Goal: Information Seeking & Learning: Learn about a topic

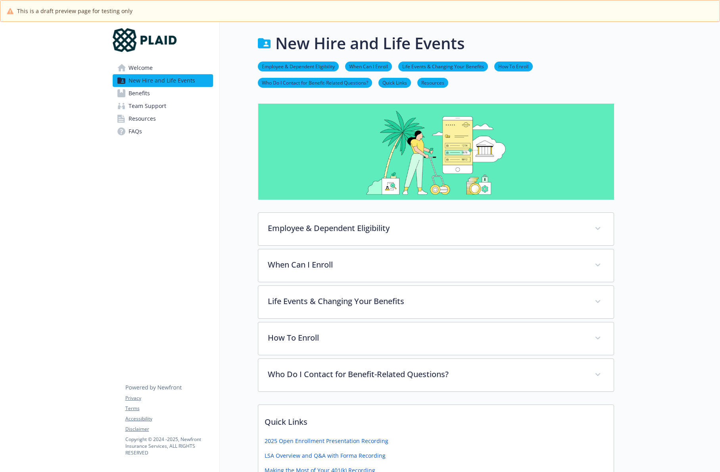
click at [406, 25] on div "New Hire and Life Events Employee & Dependent Eligibility When Can I Enroll Lif…" at bounding box center [417, 325] width 394 height 606
click at [175, 98] on link "Benefits" at bounding box center [163, 93] width 100 height 13
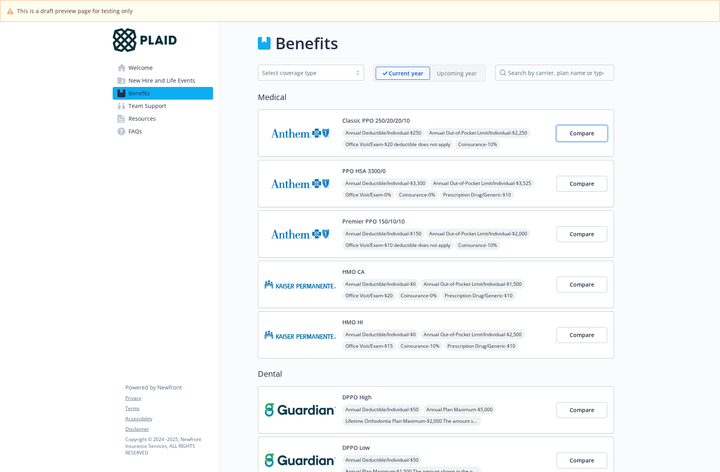
drag, startPoint x: 579, startPoint y: 125, endPoint x: 638, endPoint y: 125, distance: 59.9
click at [589, 236] on span "Compare" at bounding box center [582, 234] width 25 height 8
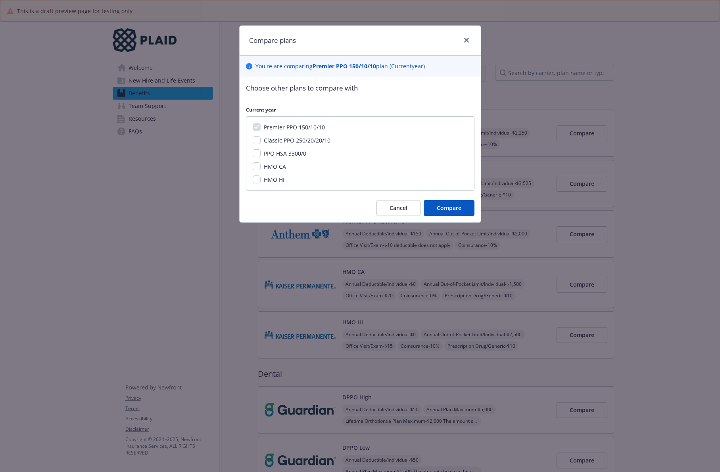
click at [302, 152] on span "PPO HSA 3300/0" at bounding box center [285, 154] width 42 height 8
click at [261, 152] on input "PPO HSA 3300/0" at bounding box center [257, 153] width 8 height 8
click at [320, 144] on div "Premier PPO 150/10/10 Classic PPO 250/20/20/10 PPO HSA 3300/0 HMO CA HMO HI" at bounding box center [360, 153] width 229 height 74
click at [299, 156] on span "PPO HSA 3300/0" at bounding box center [285, 154] width 42 height 8
click at [261, 156] on input "PPO HSA 3300/0" at bounding box center [257, 153] width 8 height 8
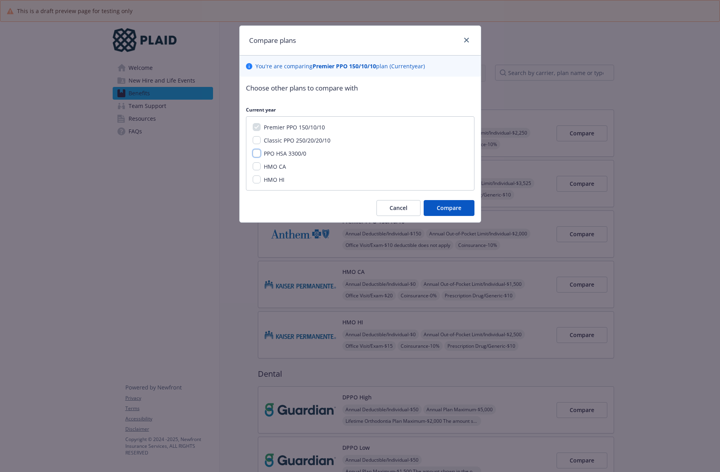
checkbox input "false"
click at [304, 142] on span "Classic PPO 250/20/20/10" at bounding box center [297, 141] width 67 height 8
click at [261, 142] on input "Classic PPO 250/20/20/10" at bounding box center [257, 140] width 8 height 8
checkbox input "true"
click at [300, 150] on span "PPO HSA 3300/0" at bounding box center [285, 154] width 42 height 8
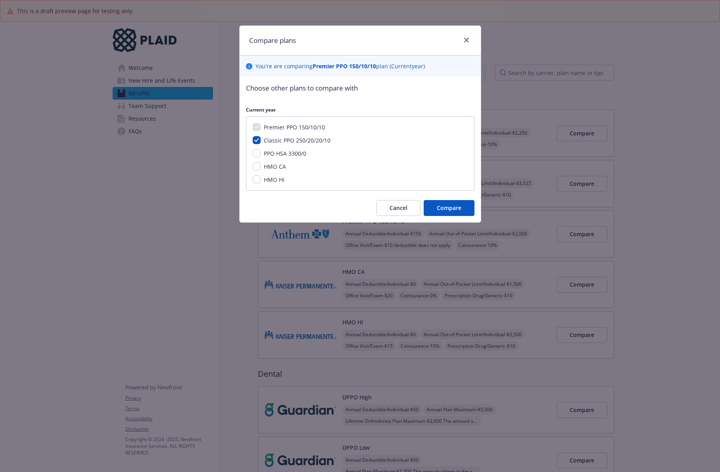
click at [261, 150] on input "PPO HSA 3300/0" at bounding box center [257, 153] width 8 height 8
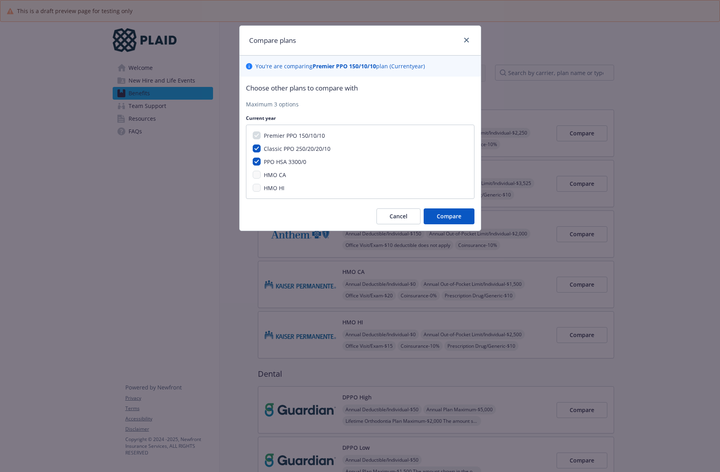
click at [298, 158] on div "PPO HSA 3300/0" at bounding box center [284, 162] width 47 height 8
click at [298, 161] on span "PPO HSA 3300/0" at bounding box center [285, 162] width 42 height 8
click at [261, 161] on input "PPO HSA 3300/0" at bounding box center [257, 162] width 8 height 8
checkbox input "false"
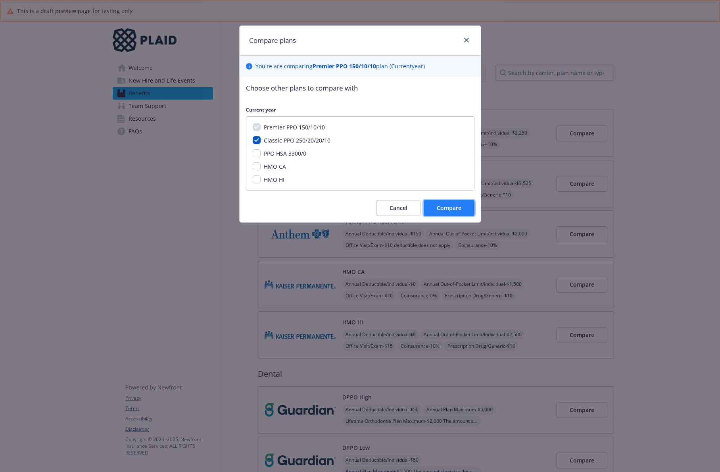
click at [465, 206] on button "Compare" at bounding box center [449, 208] width 51 height 16
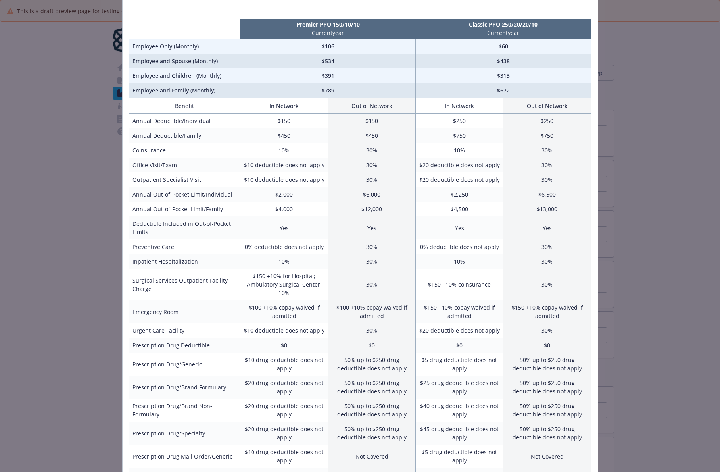
scroll to position [38, 0]
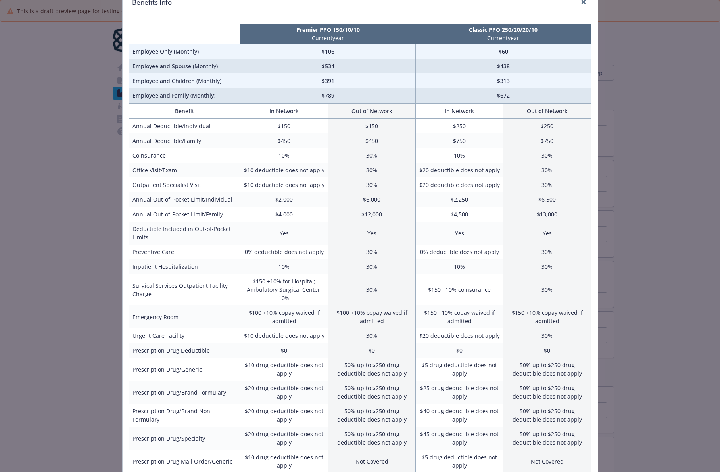
click at [97, 198] on div "Benefits Info Premier PPO 150/10/10 Current year Classic PPO 250/20/20/10 Curre…" at bounding box center [360, 236] width 720 height 472
click at [585, 1] on icon "close" at bounding box center [583, 2] width 5 height 5
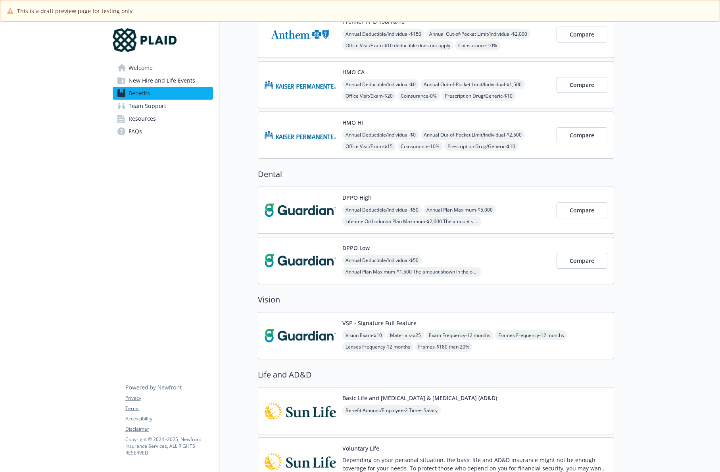
scroll to position [204, 0]
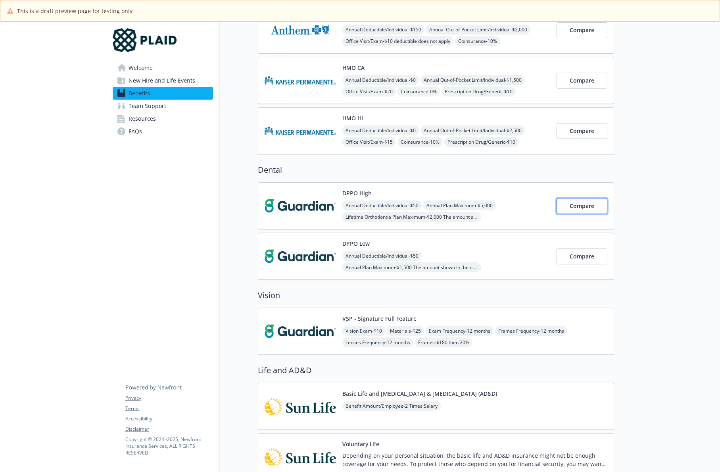
click at [583, 207] on span "Compare" at bounding box center [582, 206] width 25 height 8
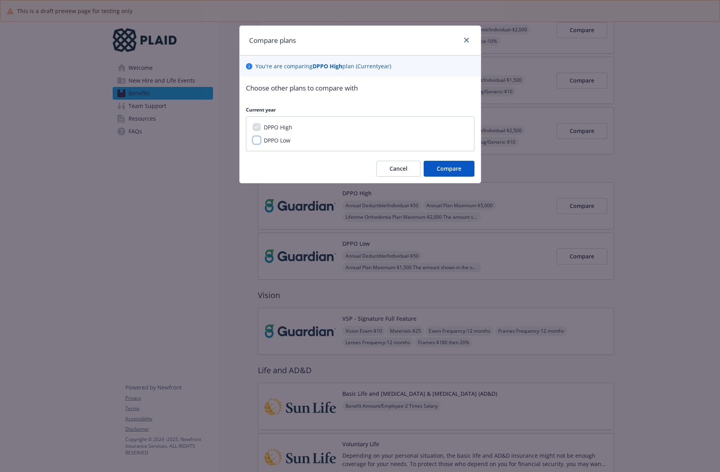
click at [256, 141] on input "DPPO Low" at bounding box center [257, 140] width 8 height 8
checkbox input "true"
click at [448, 169] on span "Compare" at bounding box center [449, 169] width 25 height 8
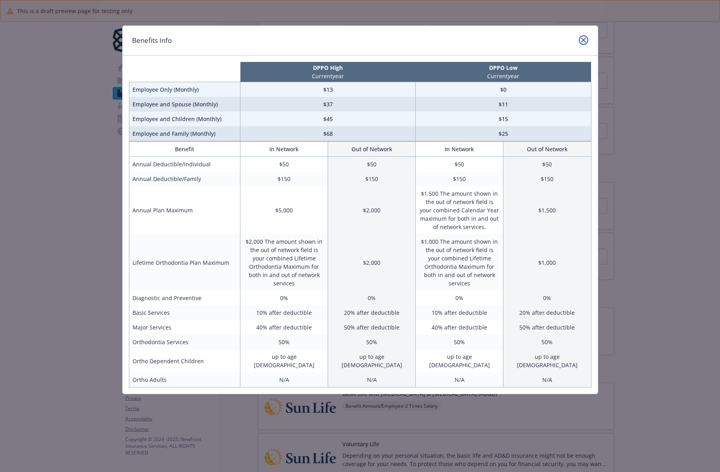
click at [583, 38] on icon "close" at bounding box center [583, 40] width 5 height 5
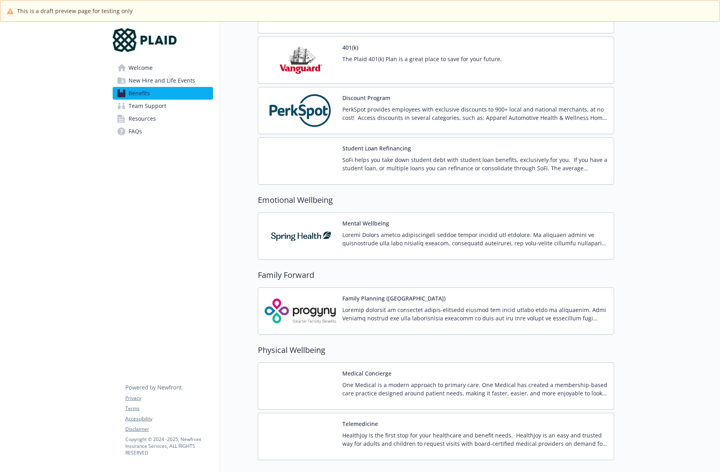
scroll to position [1324, 0]
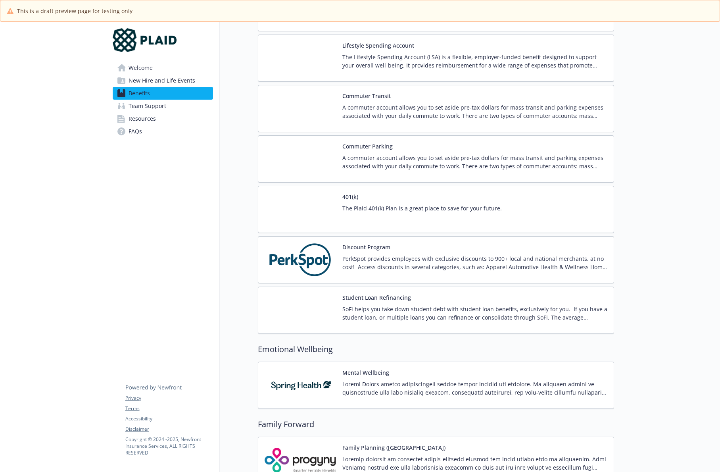
scroll to position [1125, 0]
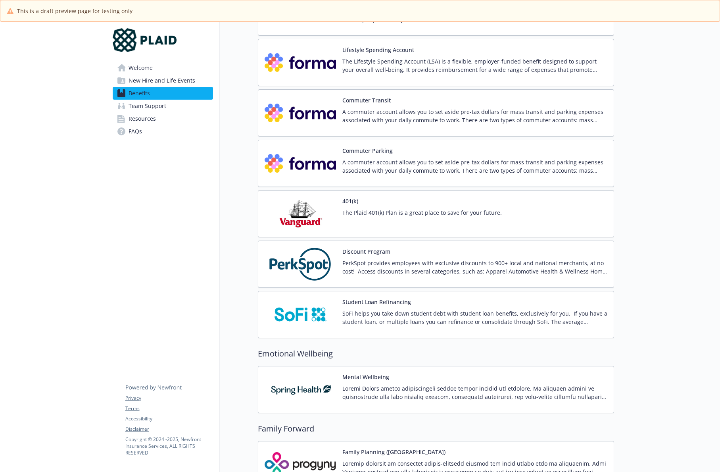
click at [360, 254] on button "Discount Program" at bounding box center [366, 251] width 48 height 8
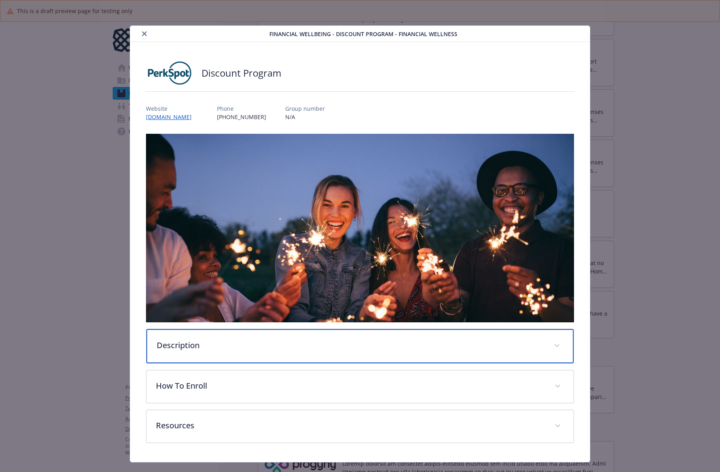
click at [402, 340] on p "Description" at bounding box center [351, 345] width 388 height 12
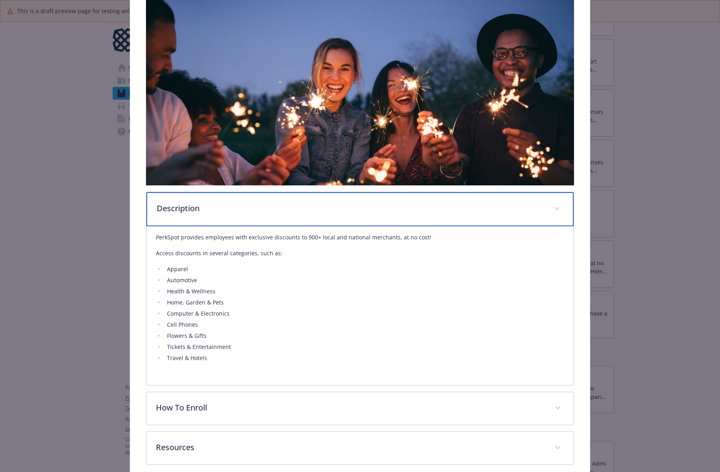
scroll to position [175, 0]
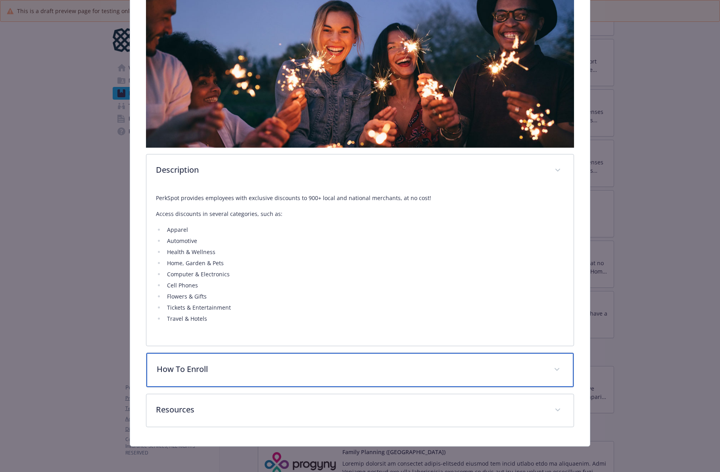
click at [365, 374] on p "How To Enroll" at bounding box center [351, 369] width 388 height 12
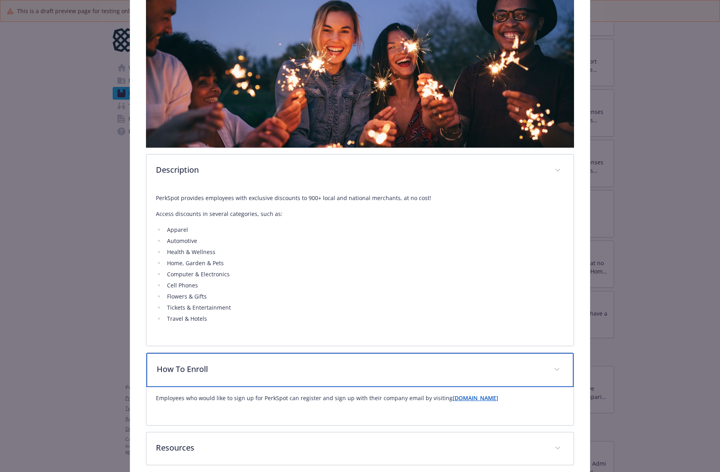
scroll to position [213, 0]
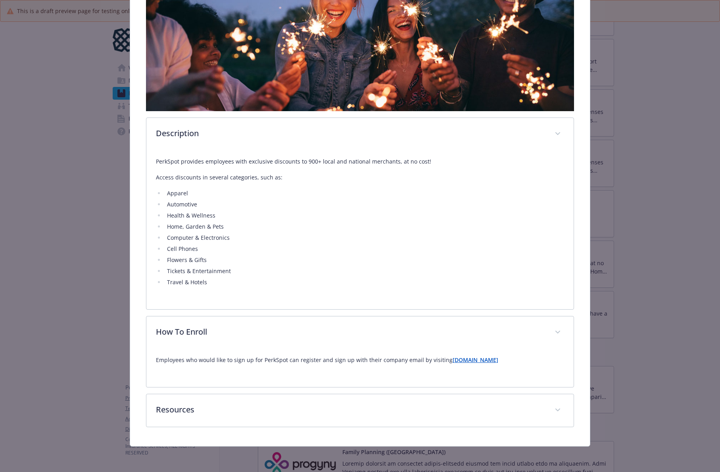
click at [463, 360] on strong "[DOMAIN_NAME]" at bounding box center [476, 360] width 46 height 8
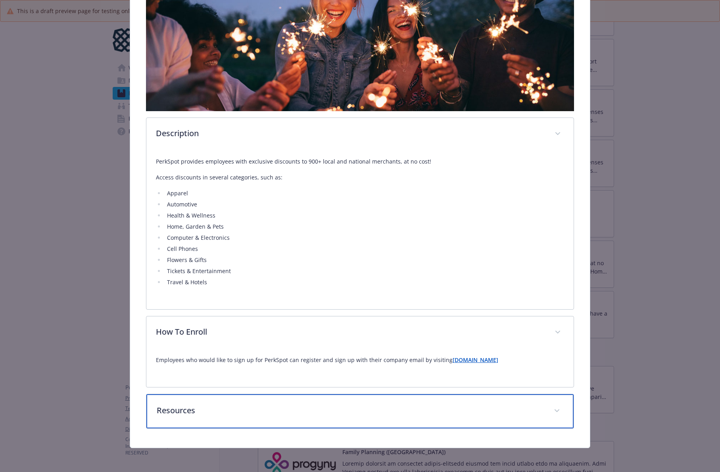
click at [423, 425] on div "Resources" at bounding box center [360, 411] width 428 height 34
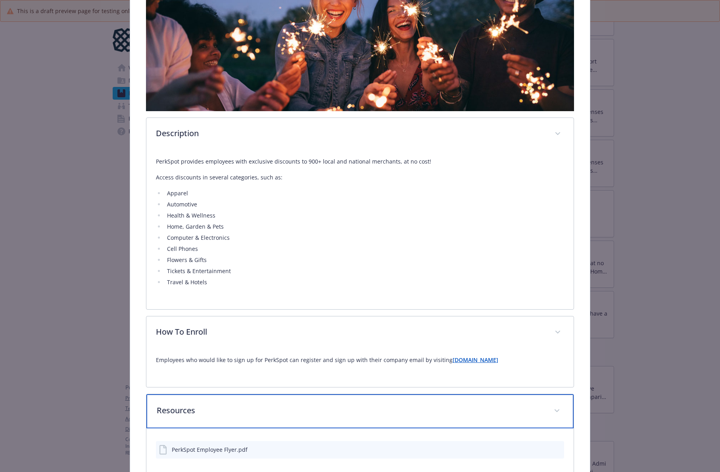
scroll to position [259, 0]
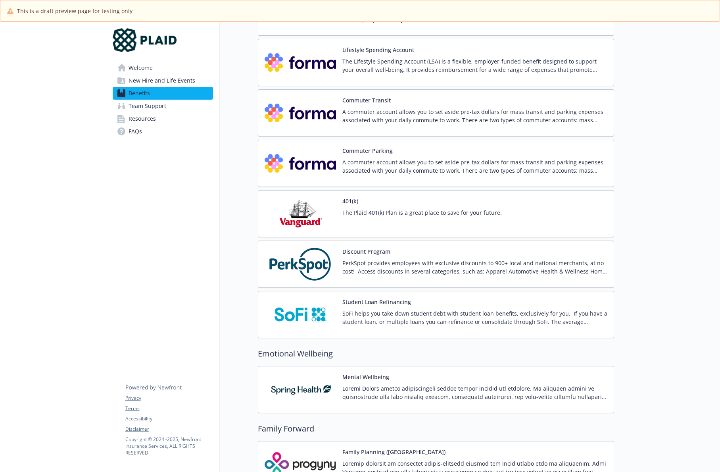
click at [392, 213] on p "The Plaid 401(k) Plan is a great place to save for your future." at bounding box center [422, 212] width 160 height 8
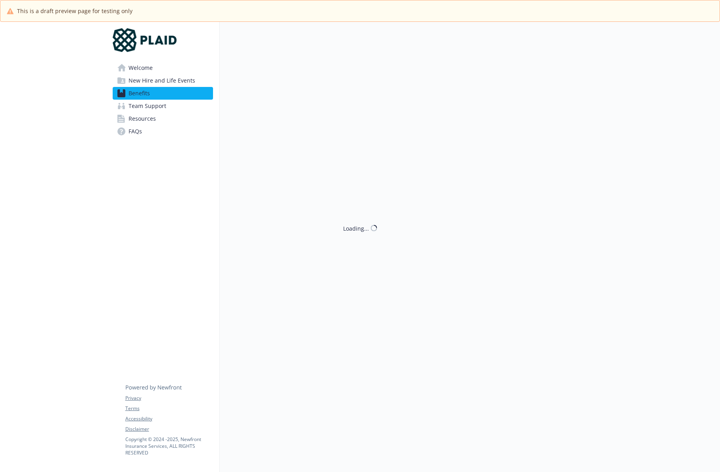
scroll to position [1125, 0]
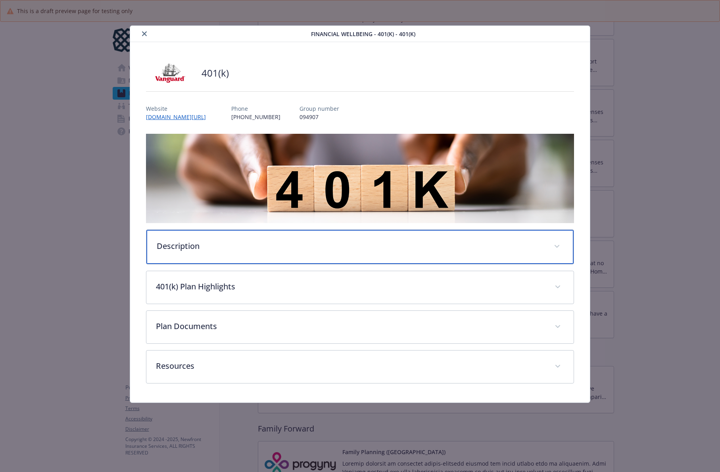
click at [367, 244] on p "Description" at bounding box center [351, 246] width 388 height 12
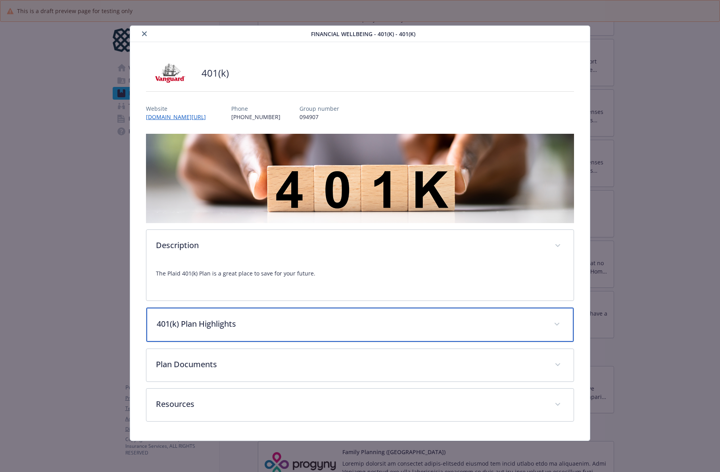
click at [335, 328] on p "401(k) Plan Highlights" at bounding box center [351, 324] width 388 height 12
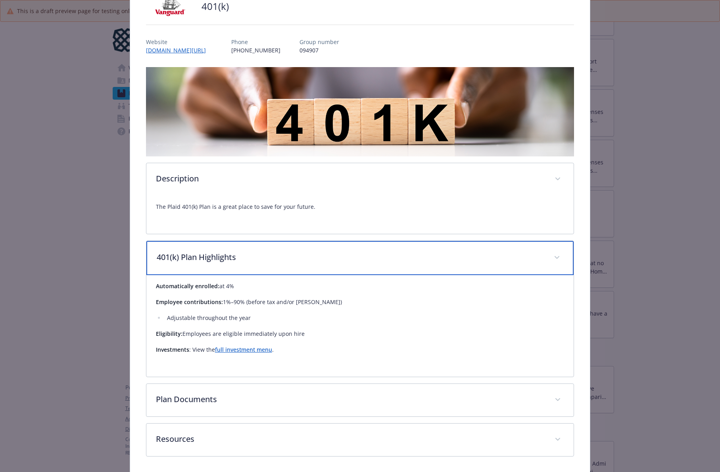
scroll to position [68, 0]
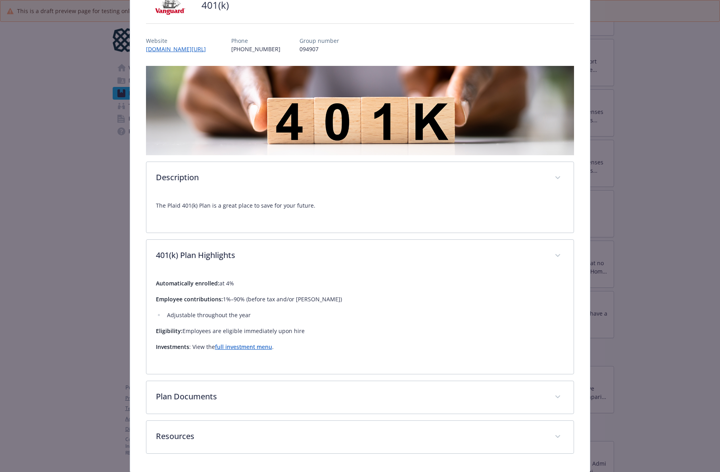
click at [262, 347] on link "full investment menu" at bounding box center [243, 347] width 57 height 8
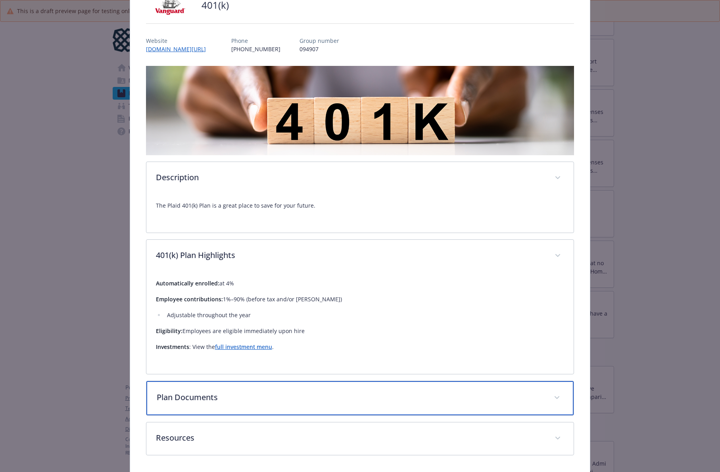
click at [321, 394] on p "Plan Documents" at bounding box center [351, 397] width 388 height 12
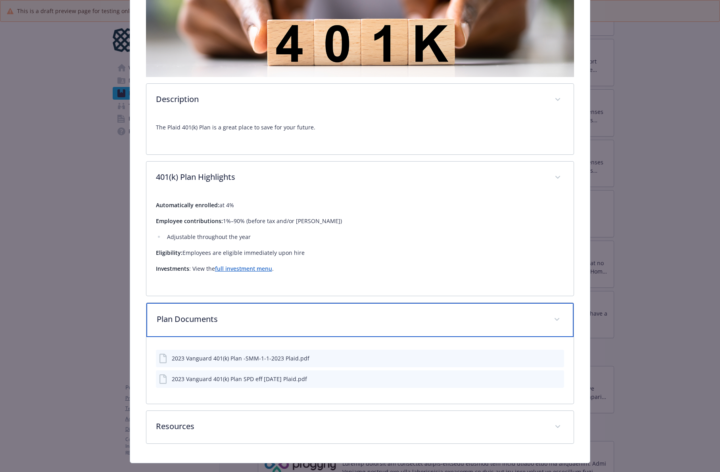
scroll to position [163, 0]
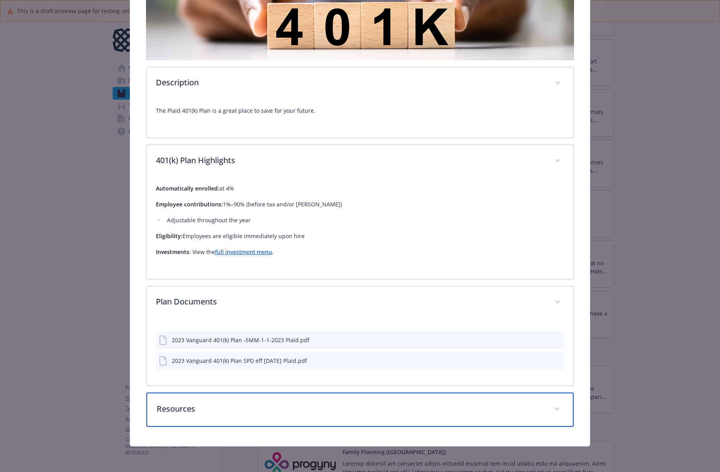
click at [313, 404] on p "Resources" at bounding box center [351, 409] width 388 height 12
